Goal: Information Seeking & Learning: Learn about a topic

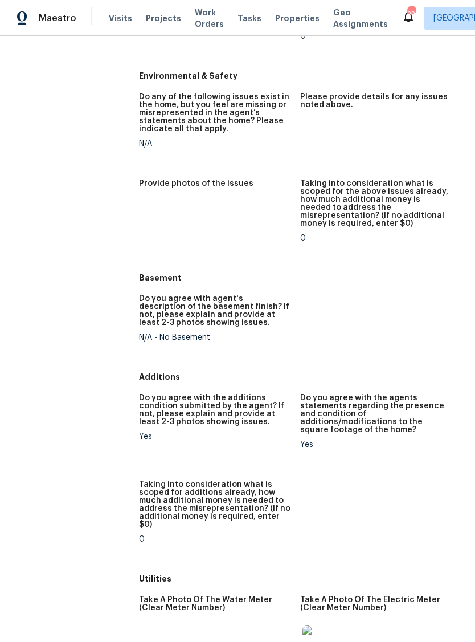
scroll to position [1515, 0]
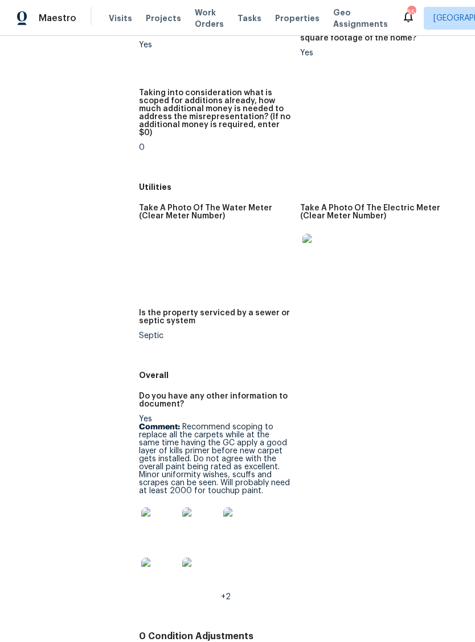
scroll to position [1903, 0]
click at [154, 508] on img at bounding box center [159, 526] width 36 height 36
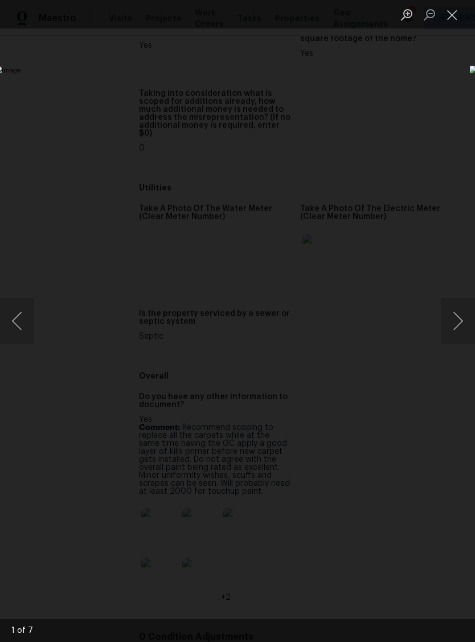
click at [456, 315] on button "Next image" at bounding box center [458, 321] width 34 height 46
click at [457, 323] on button "Next image" at bounding box center [458, 321] width 34 height 46
click at [13, 320] on button "Previous image" at bounding box center [17, 321] width 34 height 46
click at [460, 319] on button "Next image" at bounding box center [458, 321] width 34 height 46
click at [458, 321] on button "Next image" at bounding box center [458, 321] width 34 height 46
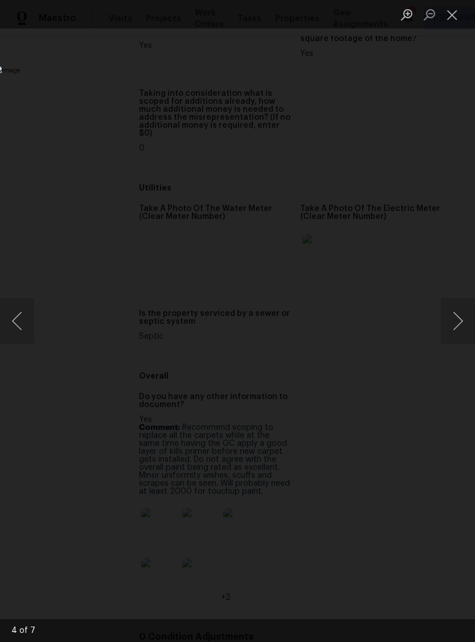
click at [458, 319] on button "Next image" at bounding box center [458, 321] width 34 height 46
click at [456, 315] on button "Next image" at bounding box center [458, 321] width 34 height 46
click at [456, 323] on button "Next image" at bounding box center [458, 321] width 34 height 46
click at [458, 323] on button "Next image" at bounding box center [458, 321] width 34 height 46
click at [457, 320] on button "Next image" at bounding box center [458, 321] width 34 height 46
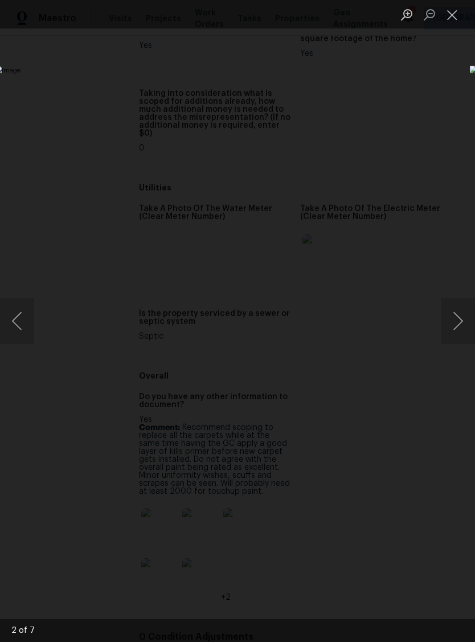
click at [458, 323] on button "Next image" at bounding box center [458, 321] width 34 height 46
click at [457, 325] on button "Next image" at bounding box center [458, 321] width 34 height 46
click at [456, 327] on button "Next image" at bounding box center [458, 321] width 34 height 46
click at [456, 325] on button "Next image" at bounding box center [458, 321] width 34 height 46
click at [454, 13] on button "Close lightbox" at bounding box center [452, 15] width 23 height 20
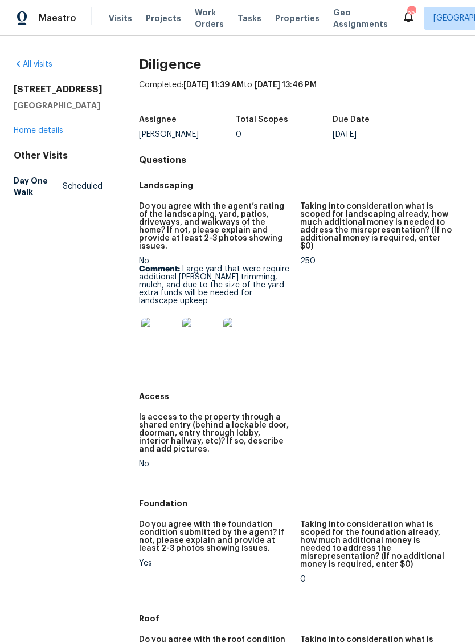
scroll to position [0, 0]
